Goal: Check status: Check status

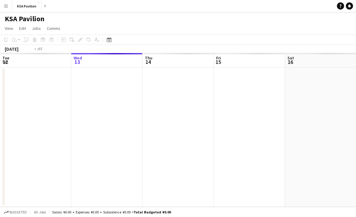
scroll to position [0, 205]
